Goal: Use online tool/utility: Utilize a website feature to perform a specific function

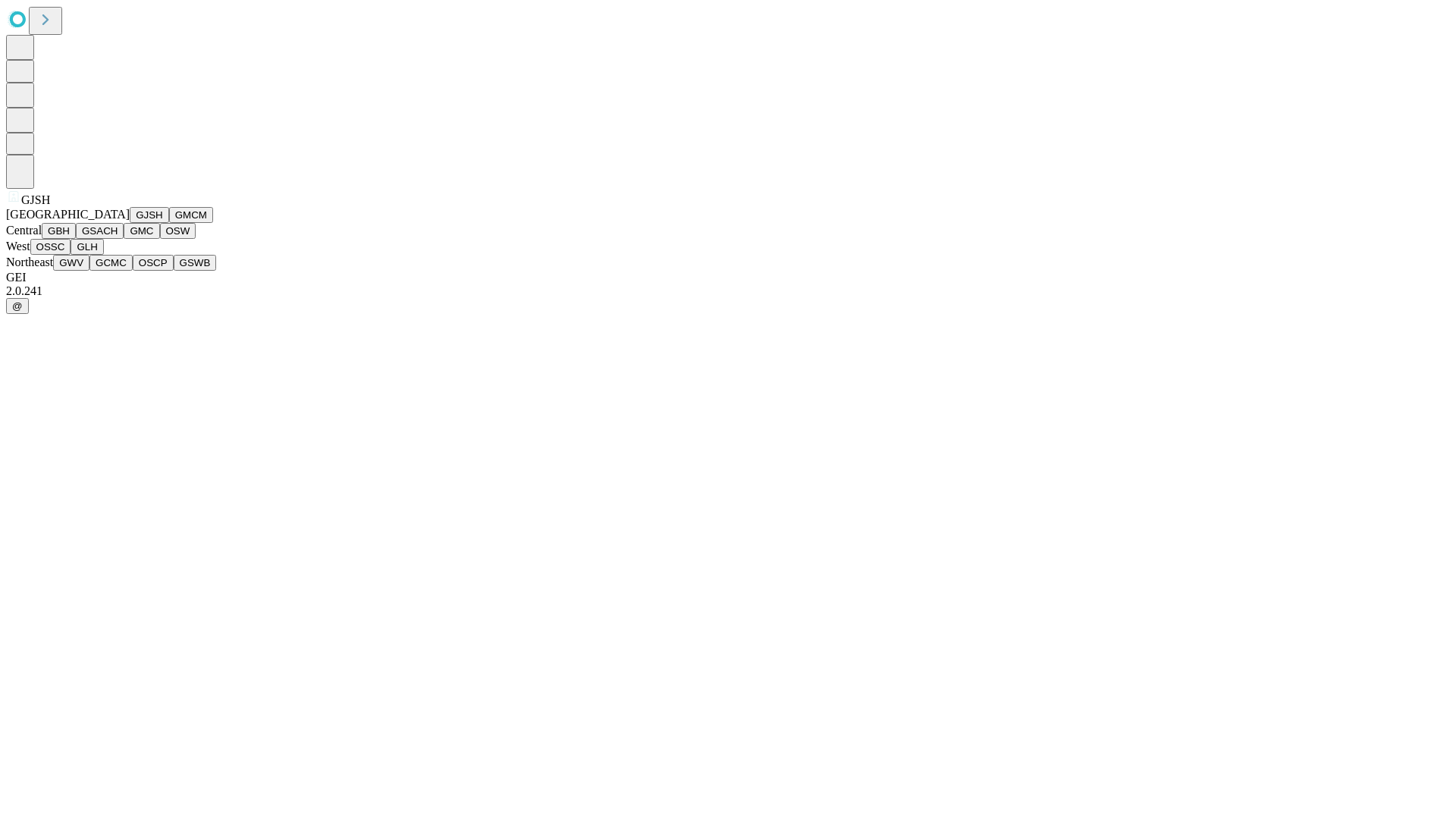
click at [129, 223] on button "GJSH" at bounding box center [149, 215] width 40 height 16
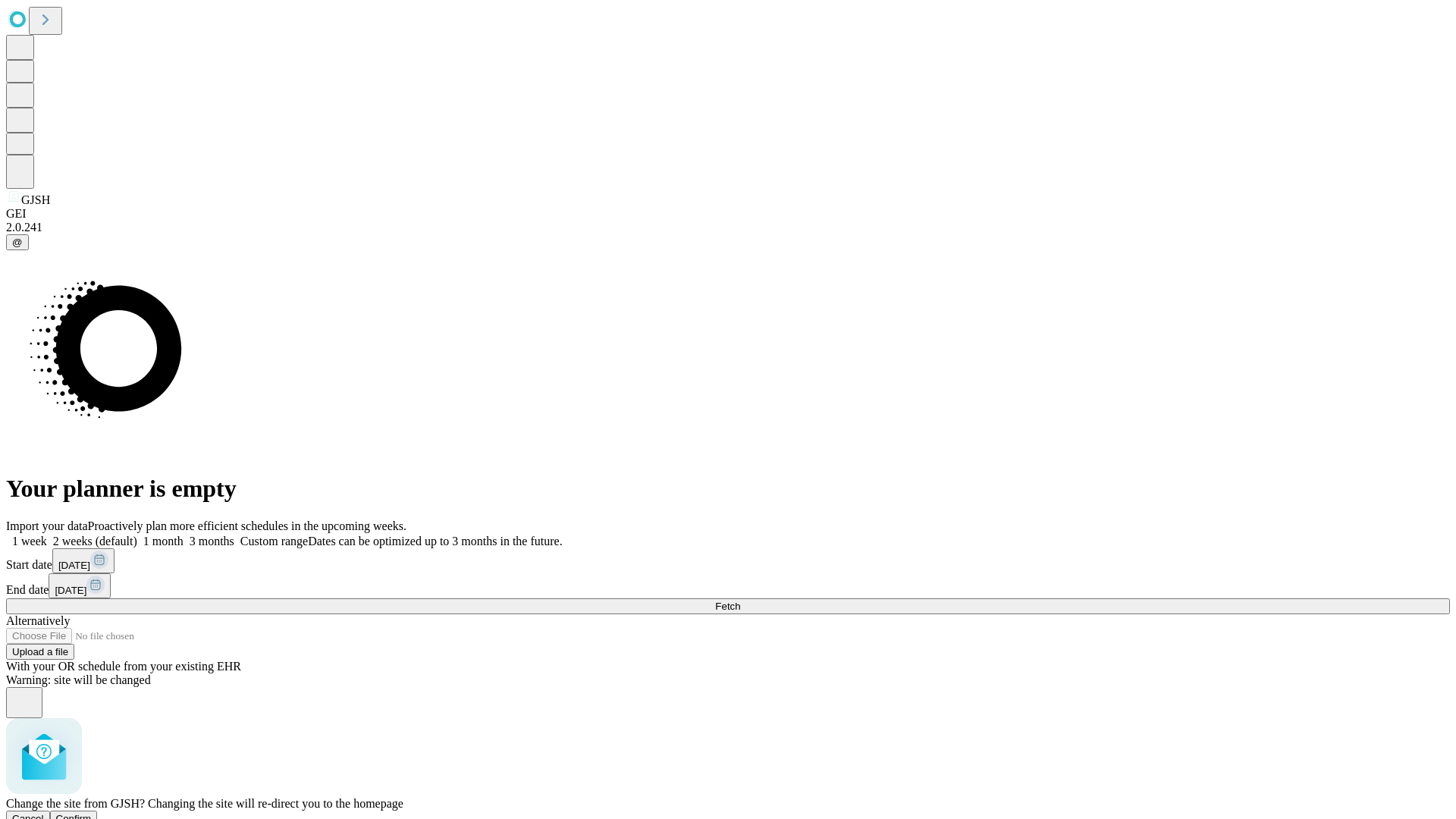
click at [92, 813] on span "Confirm" at bounding box center [74, 818] width 36 height 12
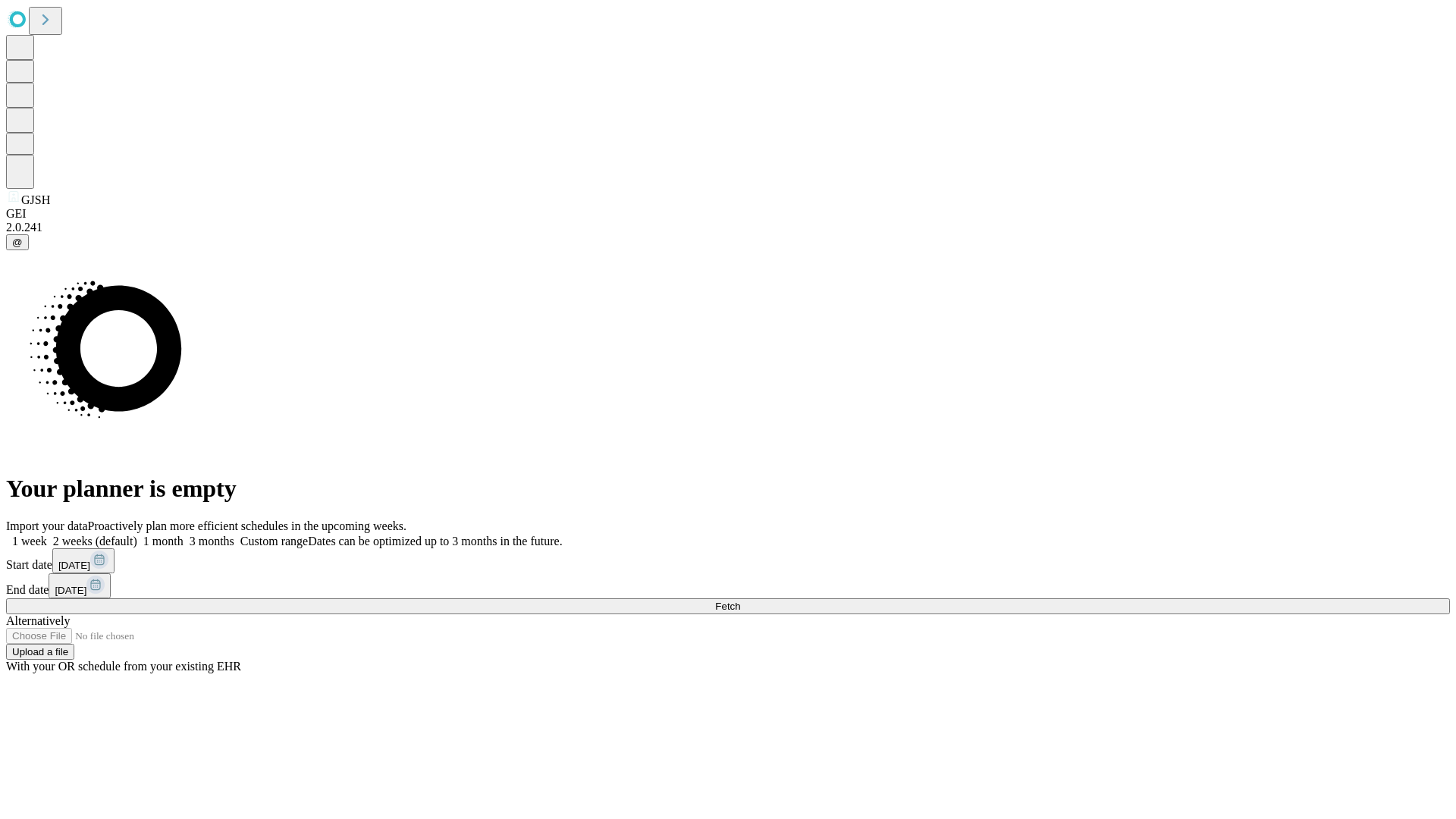
click at [47, 535] on label "1 week" at bounding box center [27, 541] width 41 height 13
click at [740, 601] on span "Fetch" at bounding box center [727, 606] width 25 height 12
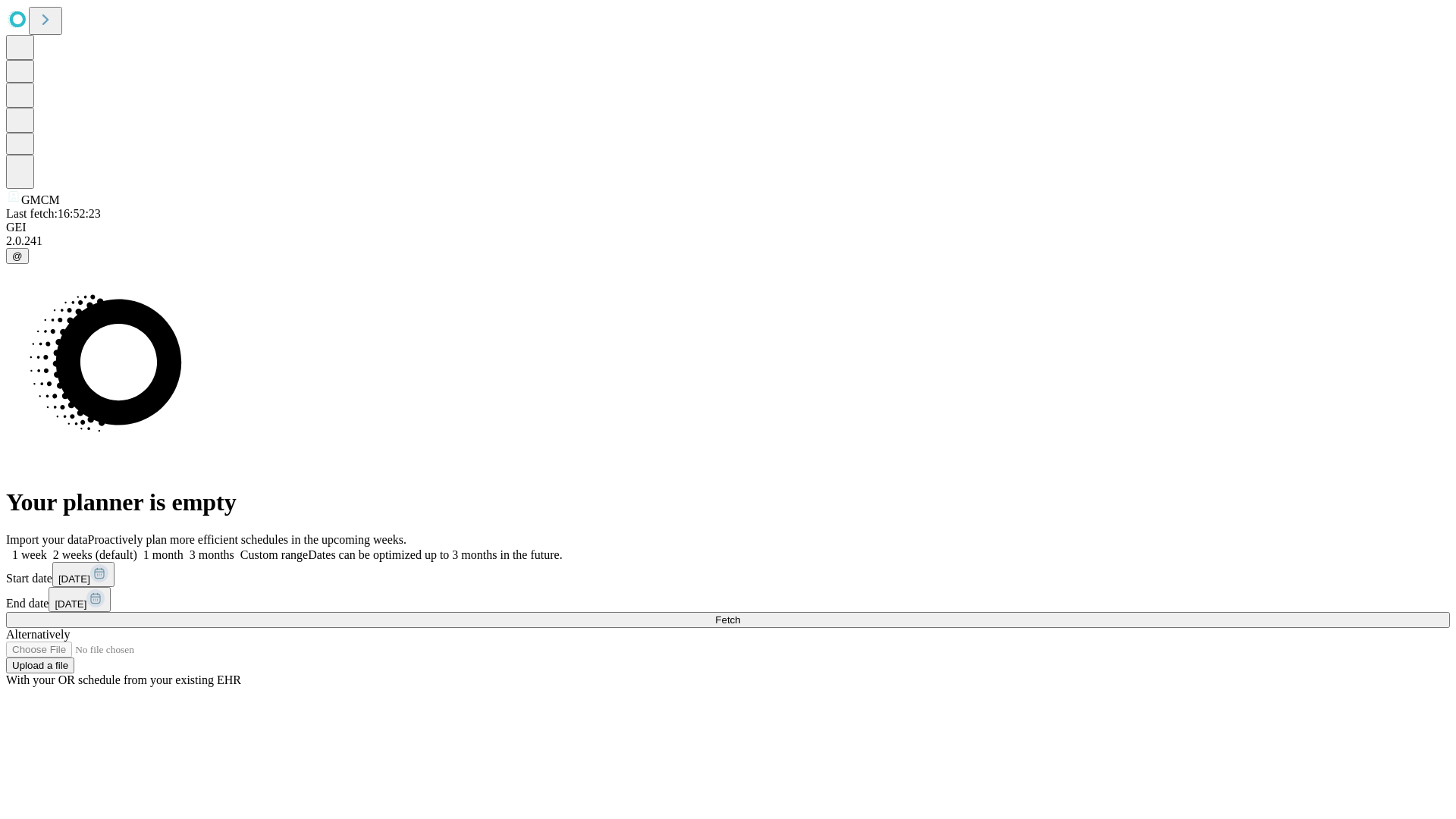
click at [47, 548] on label "1 week" at bounding box center [27, 554] width 41 height 13
click at [740, 614] on span "Fetch" at bounding box center [727, 620] width 25 height 12
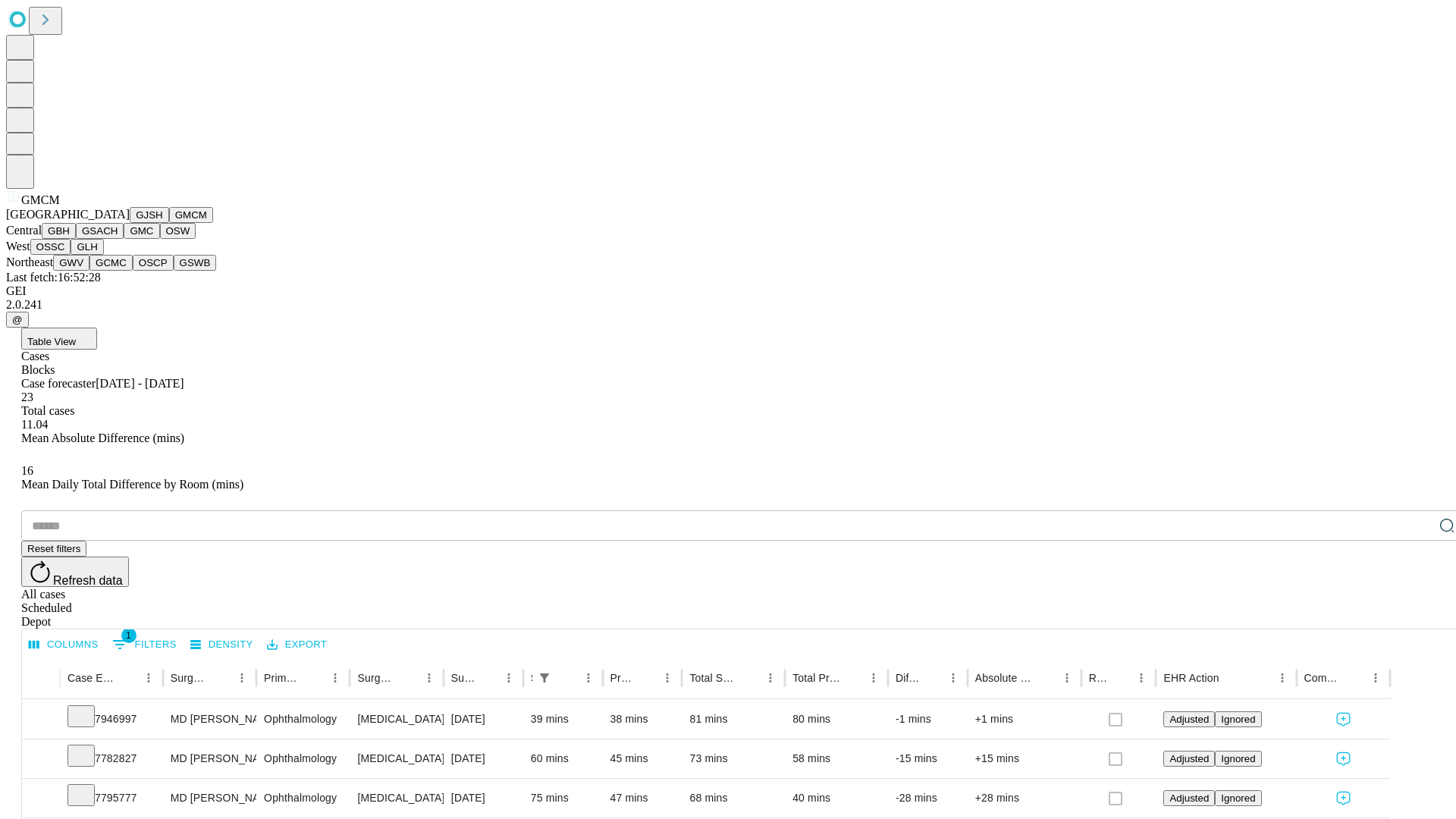
click at [76, 238] on button "GBH" at bounding box center [59, 231] width 34 height 16
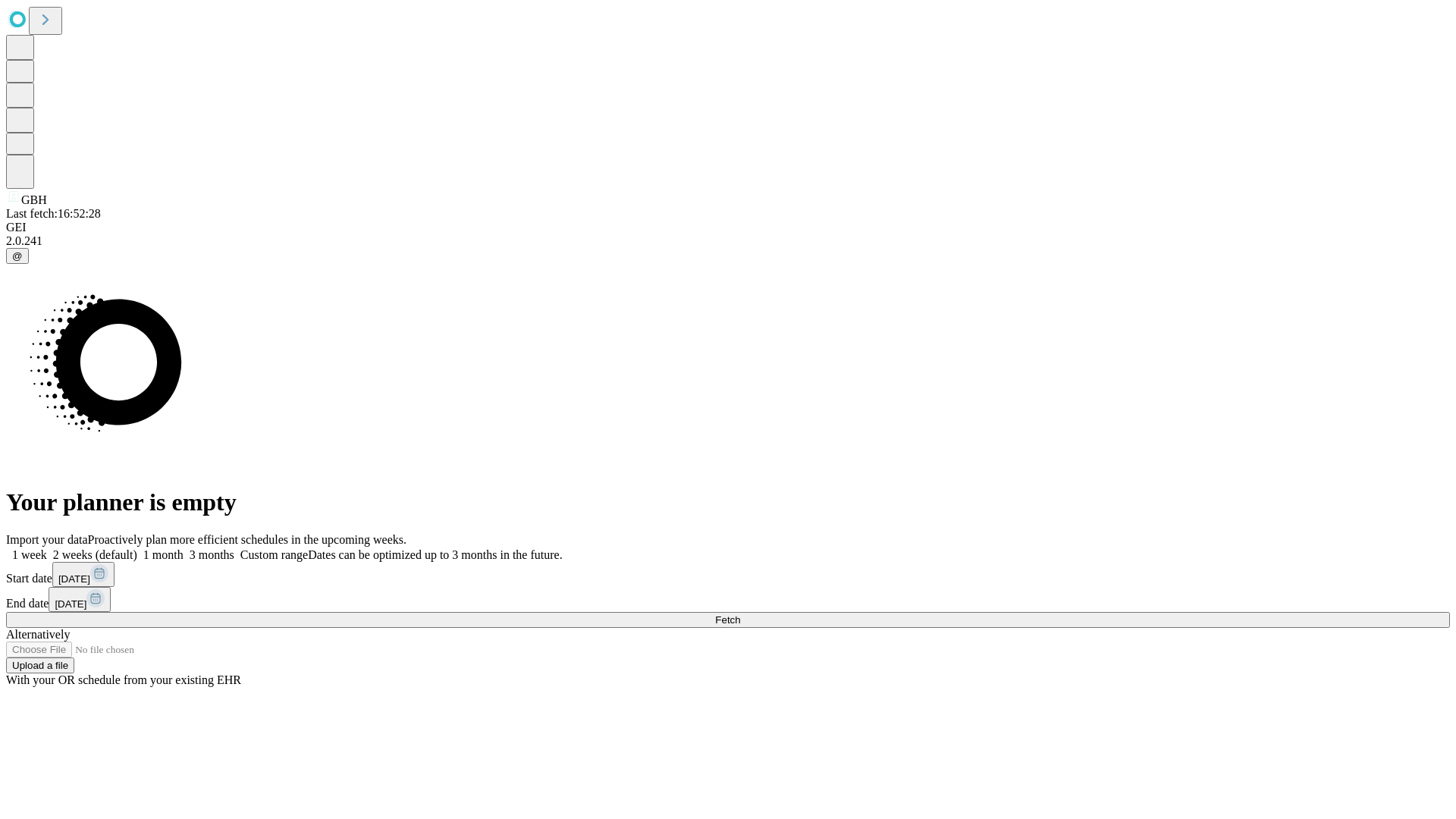
click at [47, 548] on label "1 week" at bounding box center [27, 554] width 41 height 13
click at [740, 614] on span "Fetch" at bounding box center [727, 620] width 25 height 12
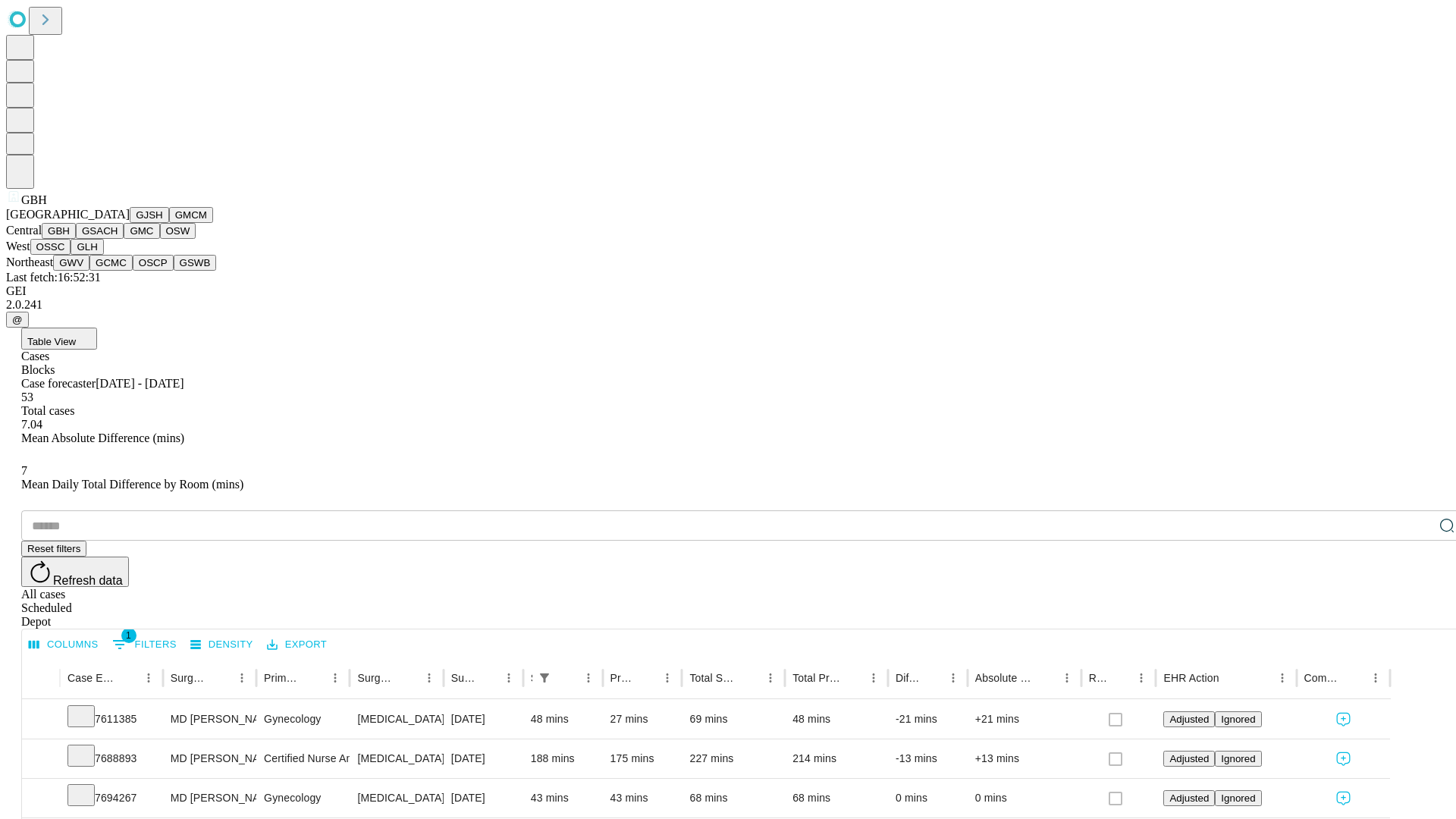
click at [118, 238] on button "GSACH" at bounding box center [99, 231] width 48 height 16
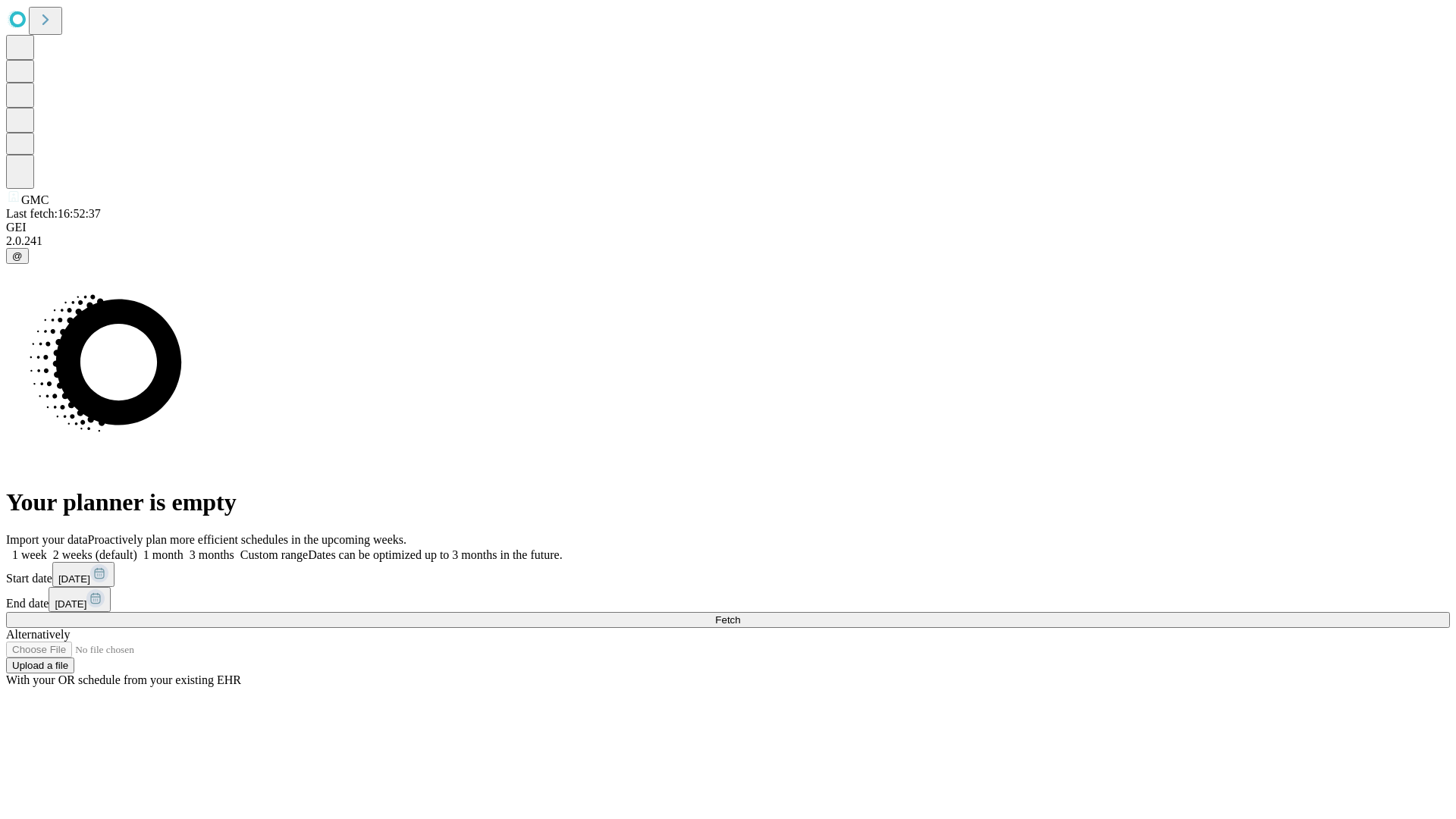
click at [47, 548] on label "1 week" at bounding box center [27, 554] width 41 height 13
click at [740, 614] on span "Fetch" at bounding box center [727, 620] width 25 height 12
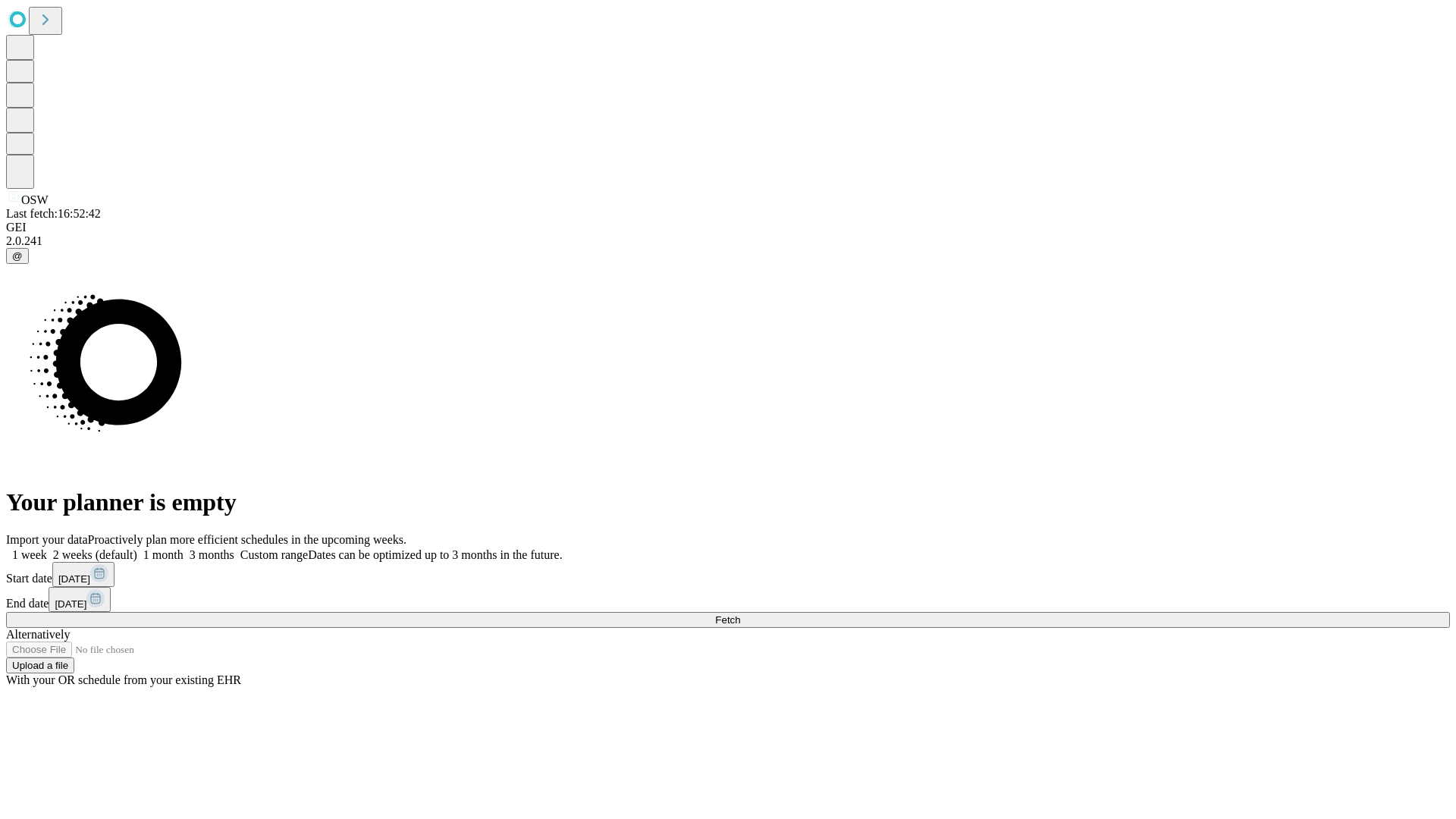
click at [47, 548] on label "1 week" at bounding box center [27, 554] width 41 height 13
click at [740, 614] on span "Fetch" at bounding box center [727, 620] width 25 height 12
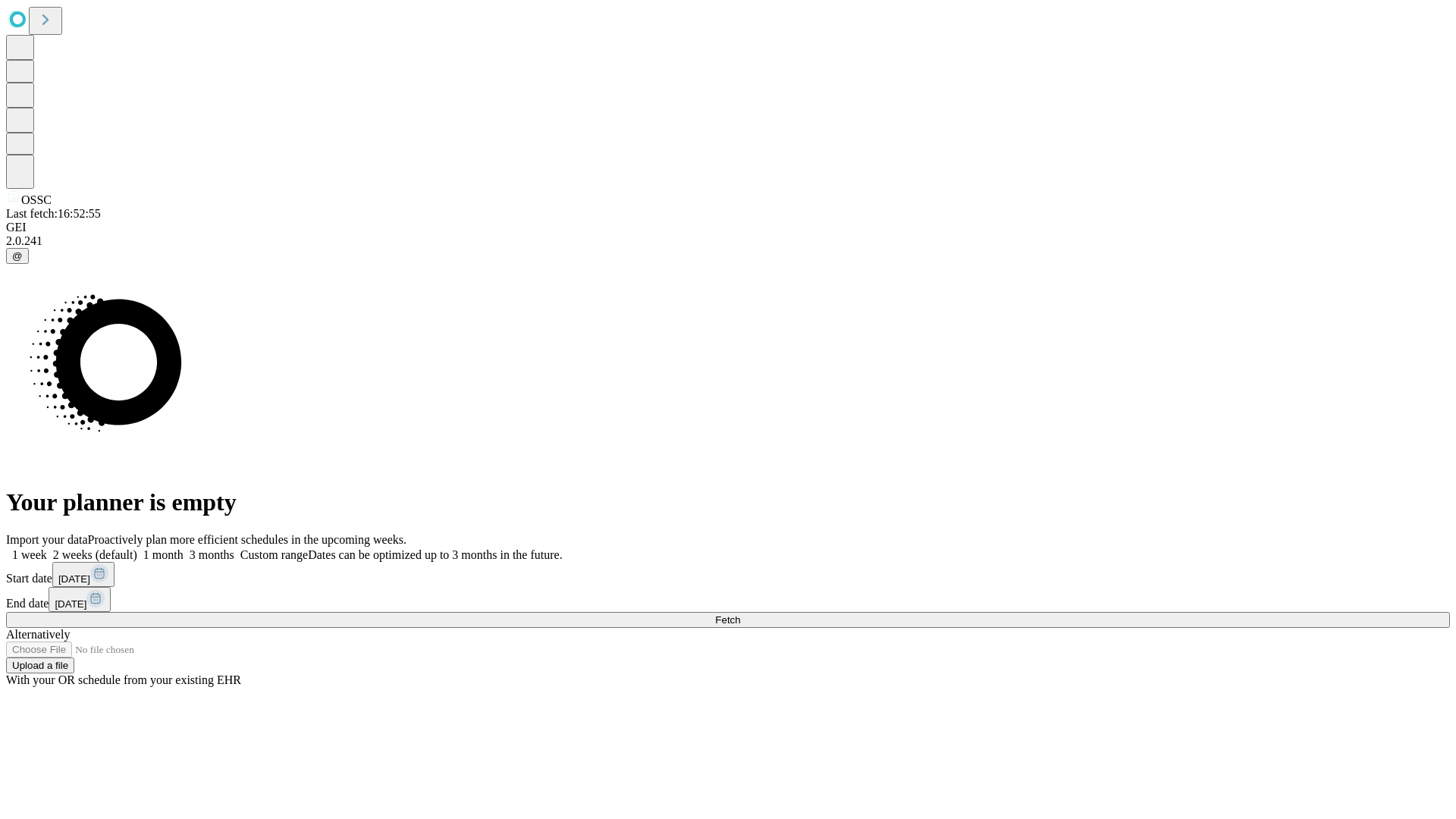
click at [740, 614] on span "Fetch" at bounding box center [727, 620] width 25 height 12
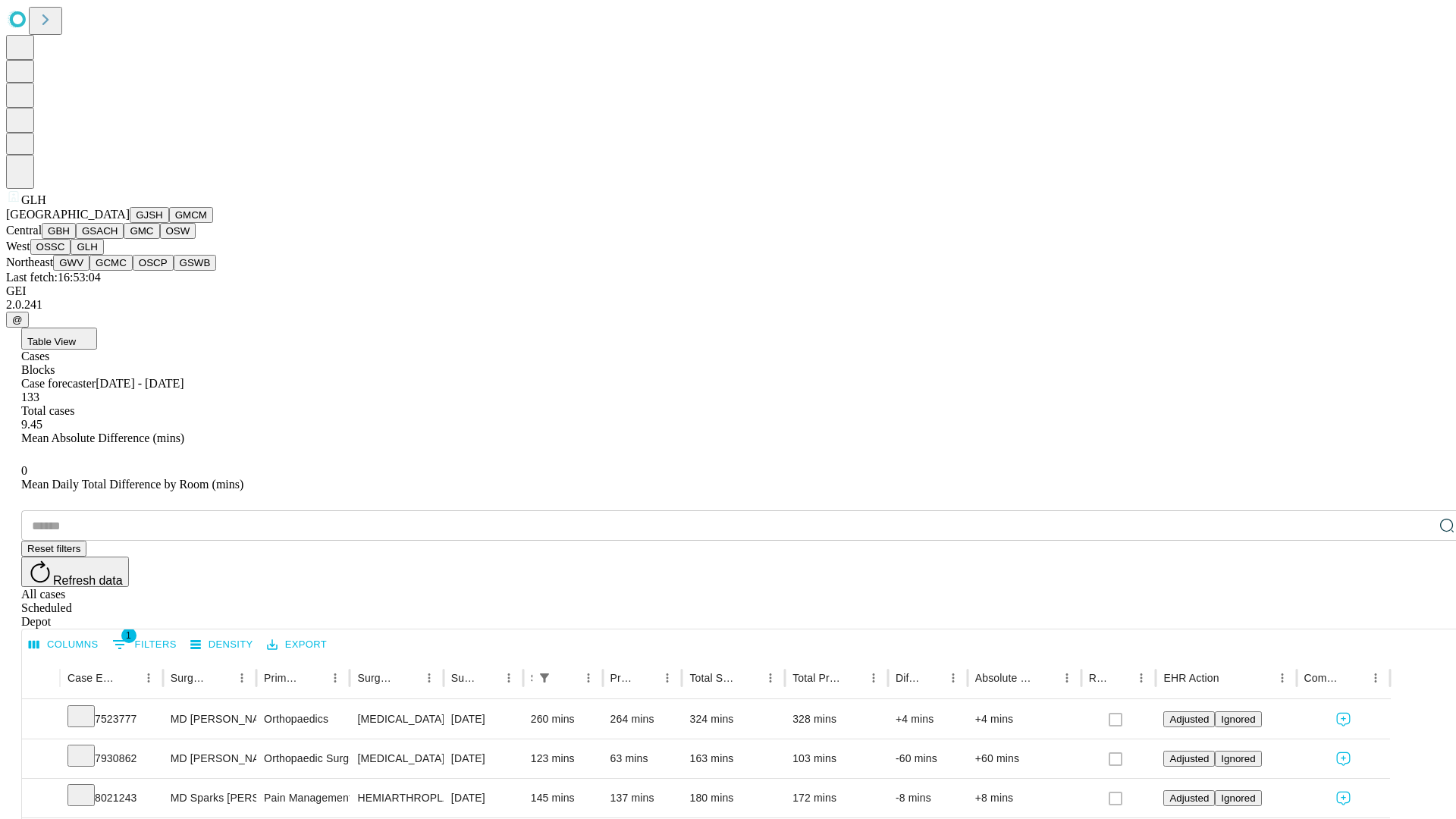
click at [90, 270] on button "GWV" at bounding box center [71, 263] width 37 height 16
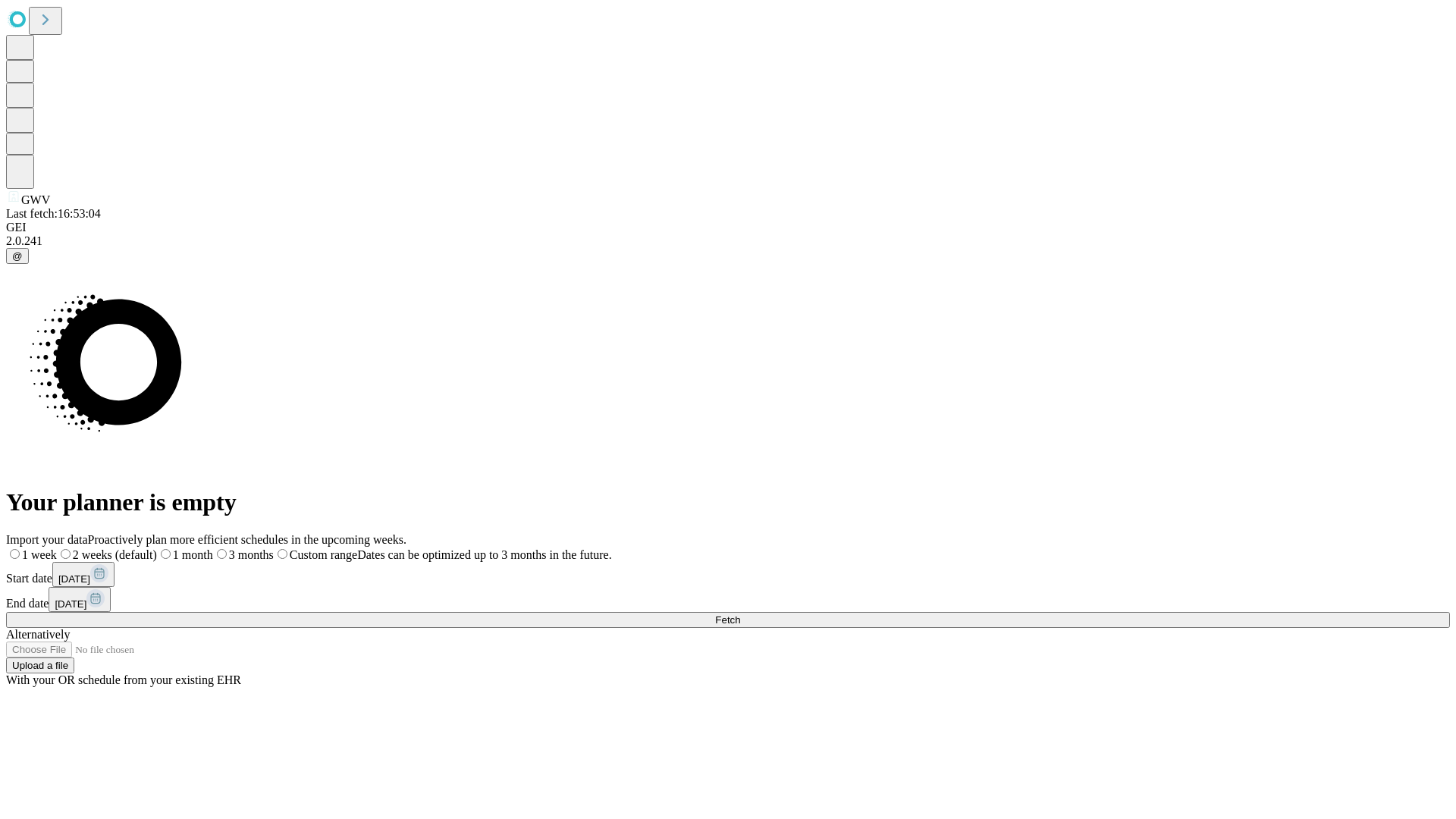
click at [57, 548] on label "1 week" at bounding box center [31, 554] width 51 height 13
click at [740, 614] on span "Fetch" at bounding box center [727, 620] width 25 height 12
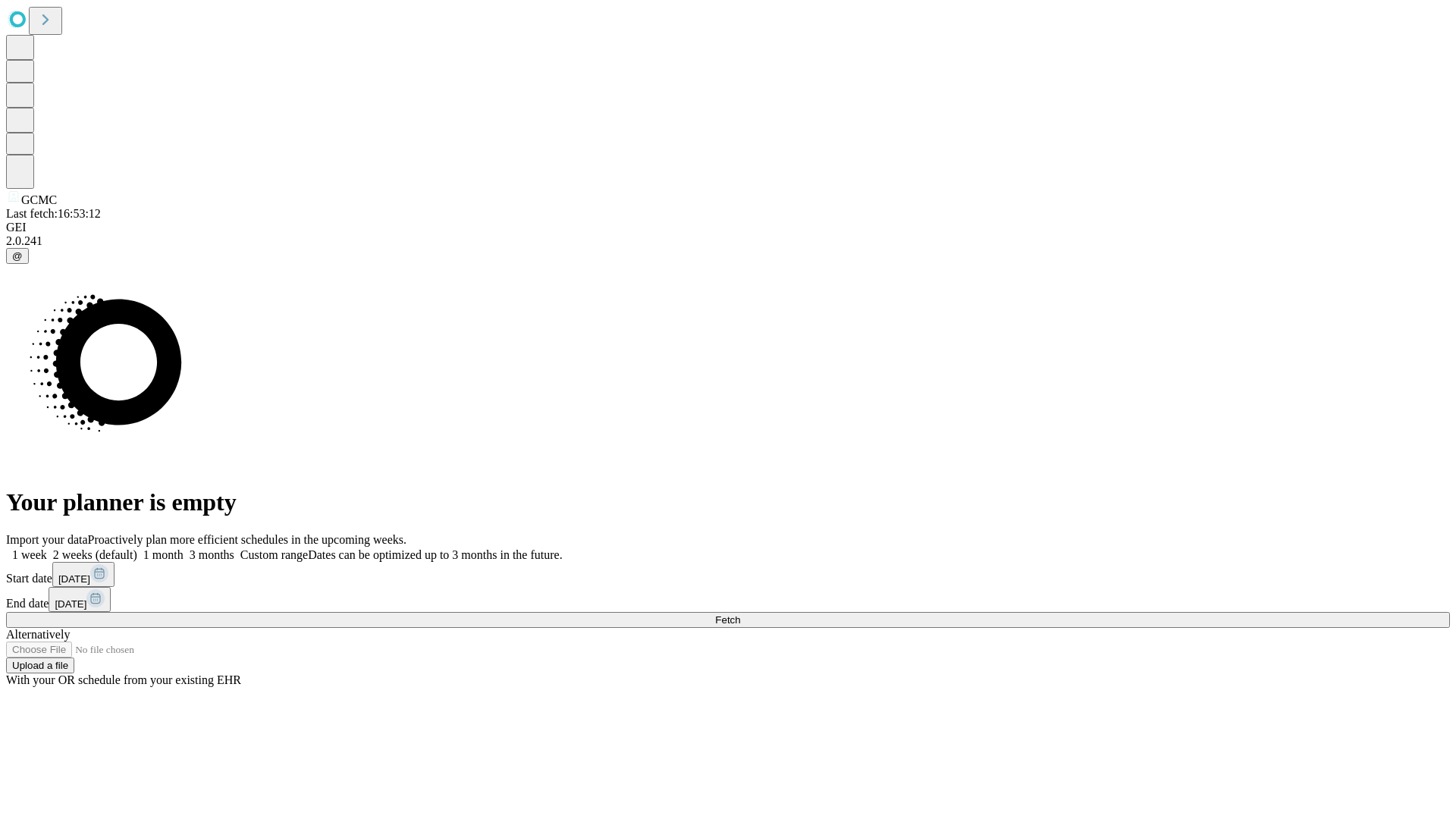
click at [47, 548] on label "1 week" at bounding box center [27, 554] width 41 height 13
click at [740, 614] on span "Fetch" at bounding box center [727, 620] width 25 height 12
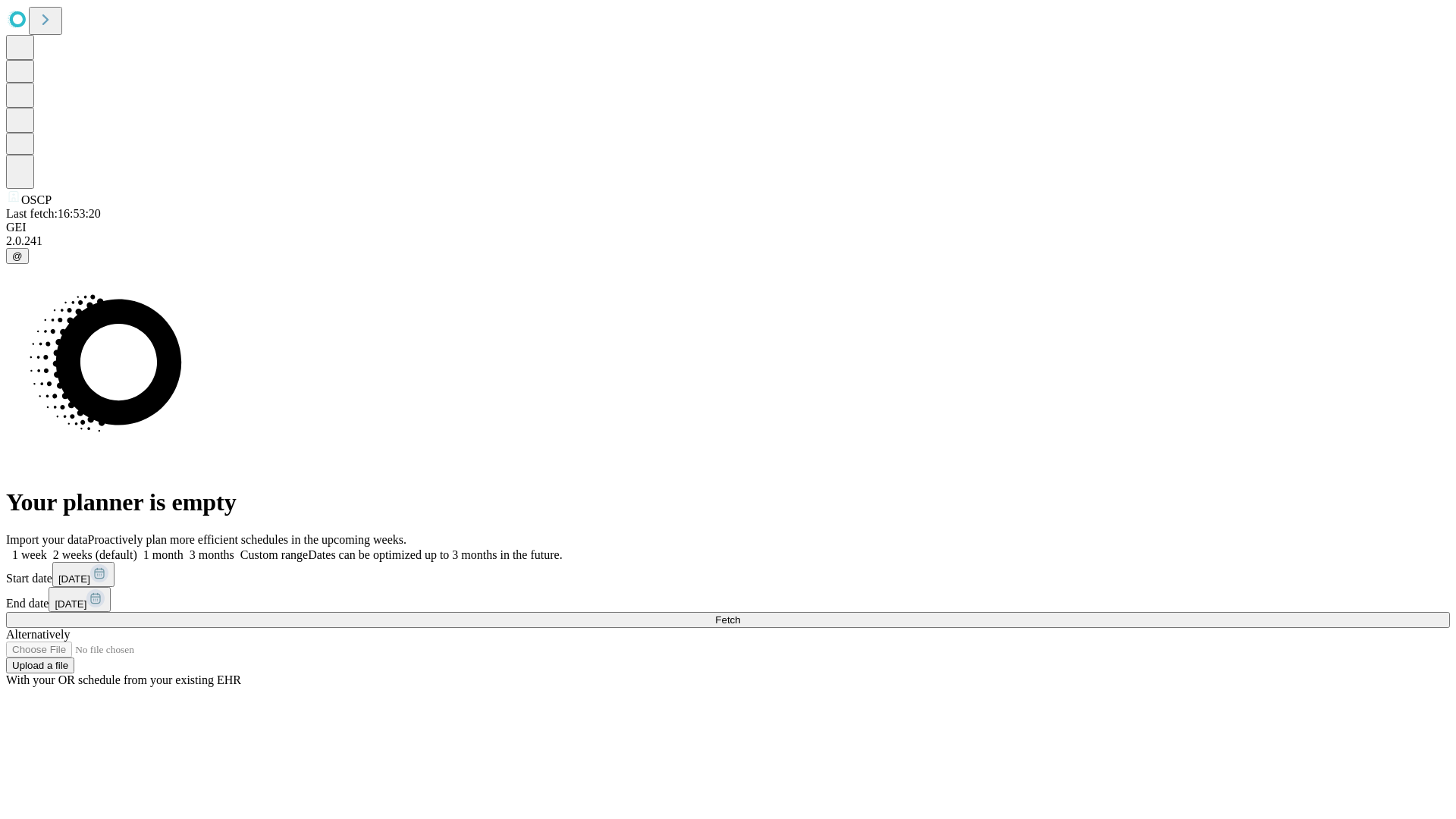
click at [47, 548] on label "1 week" at bounding box center [27, 554] width 41 height 13
click at [740, 614] on span "Fetch" at bounding box center [727, 620] width 25 height 12
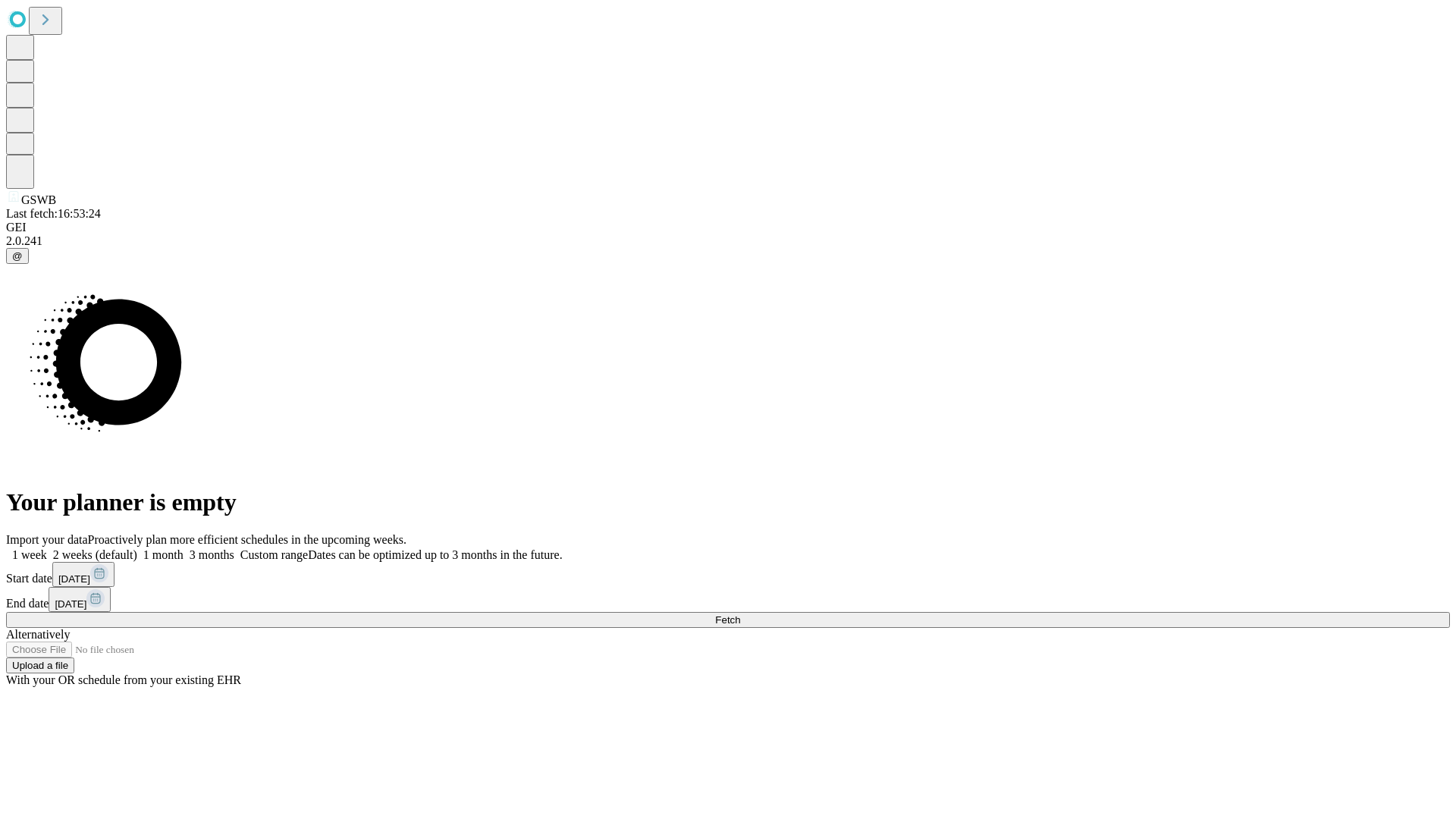
click at [47, 548] on label "1 week" at bounding box center [27, 554] width 41 height 13
click at [740, 614] on span "Fetch" at bounding box center [727, 620] width 25 height 12
